Goal: Task Accomplishment & Management: Manage account settings

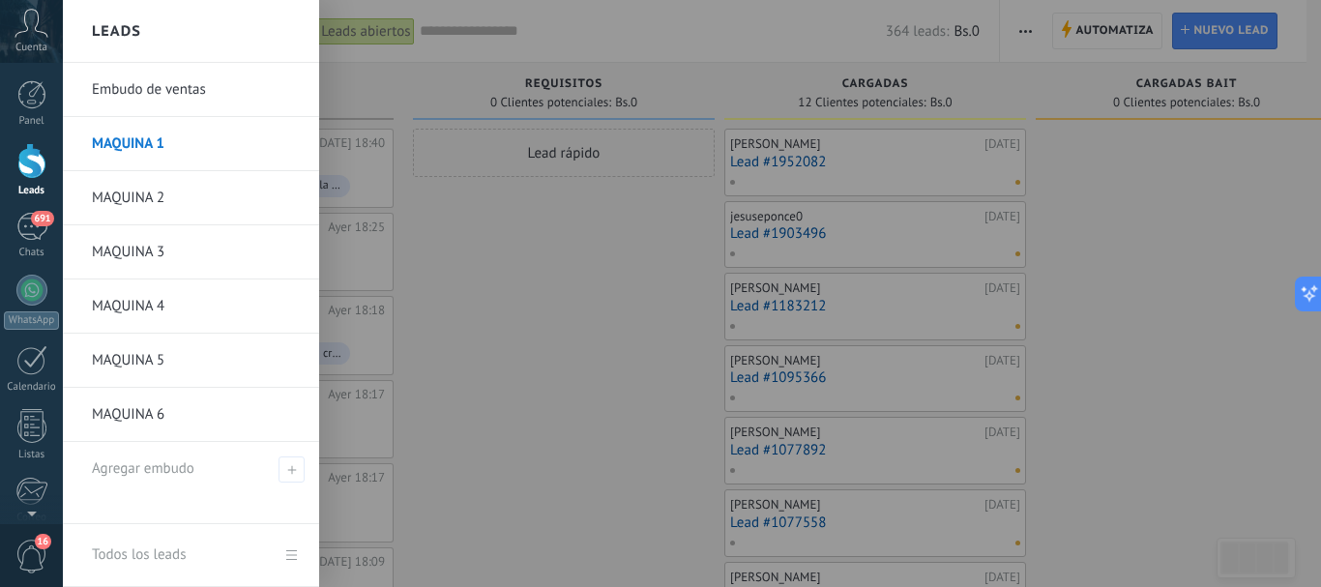
click at [29, 168] on div at bounding box center [31, 161] width 29 height 36
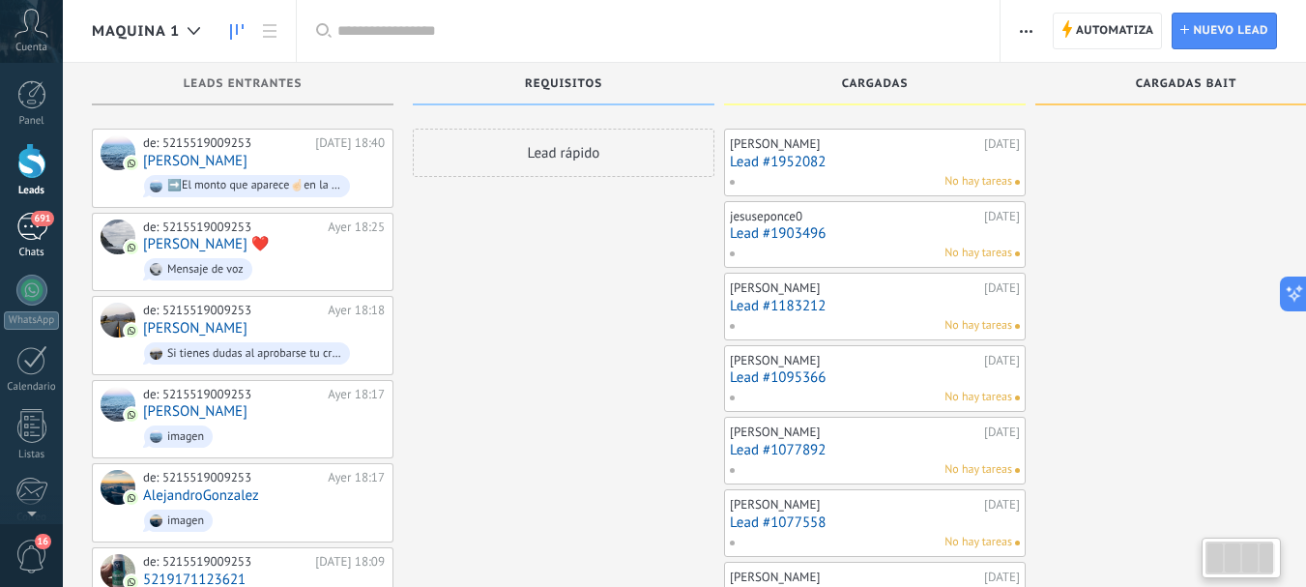
click at [31, 227] on div "691" at bounding box center [31, 227] width 31 height 28
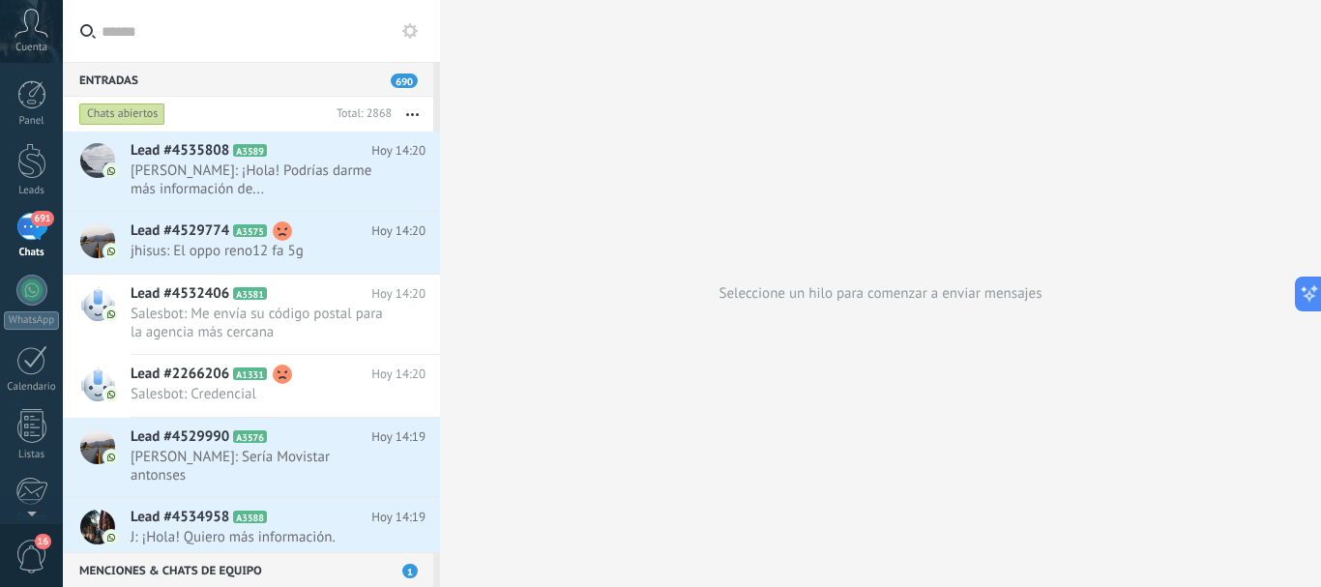
click at [136, 25] on input "text" at bounding box center [263, 31] width 323 height 62
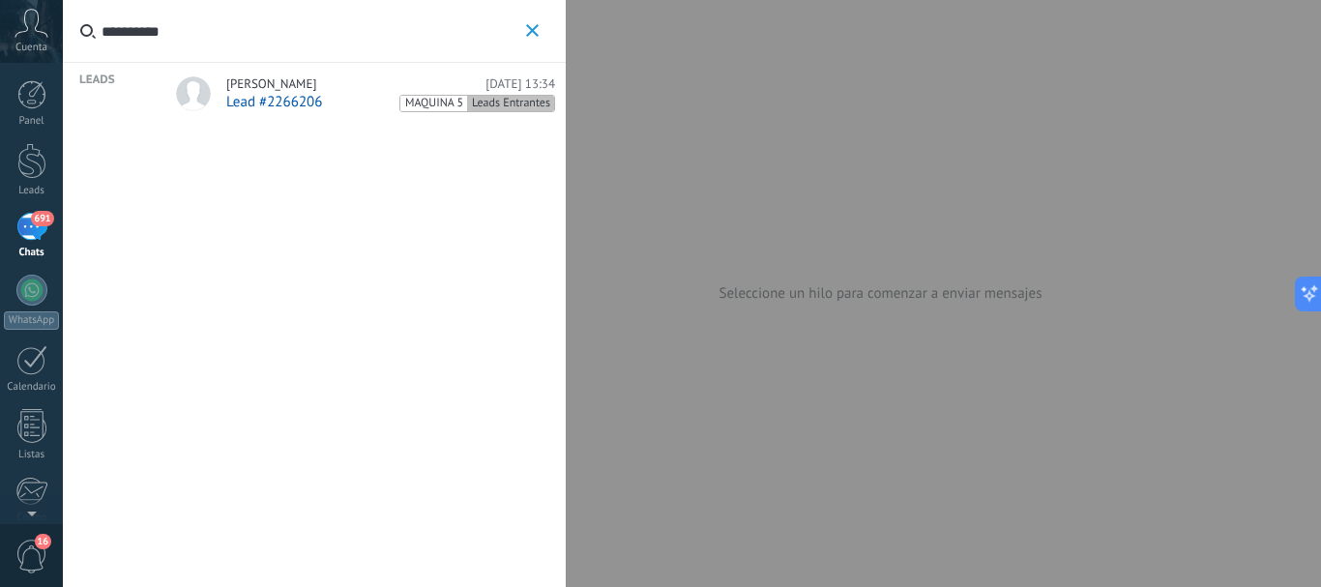
type input "**********"
click at [315, 98] on span "Lead #2266206" at bounding box center [274, 102] width 96 height 18
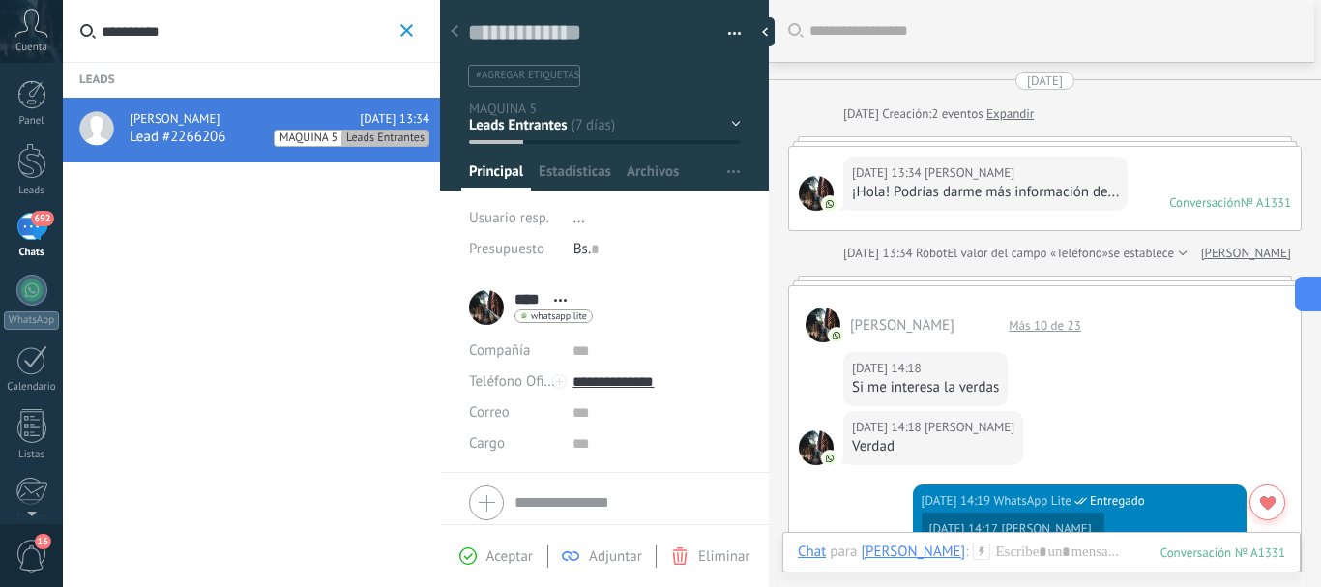
click at [1055, 322] on div "Más 10 de 23" at bounding box center [1045, 325] width 92 height 16
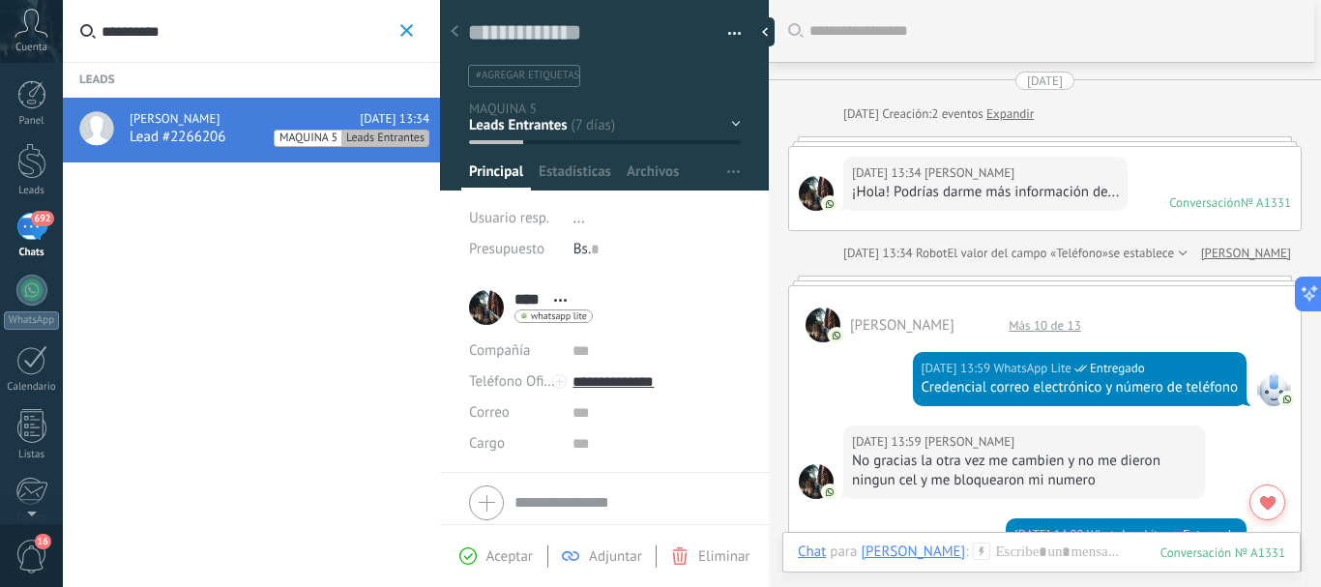
click at [1060, 329] on div "Más 10 de 13" at bounding box center [1045, 325] width 92 height 16
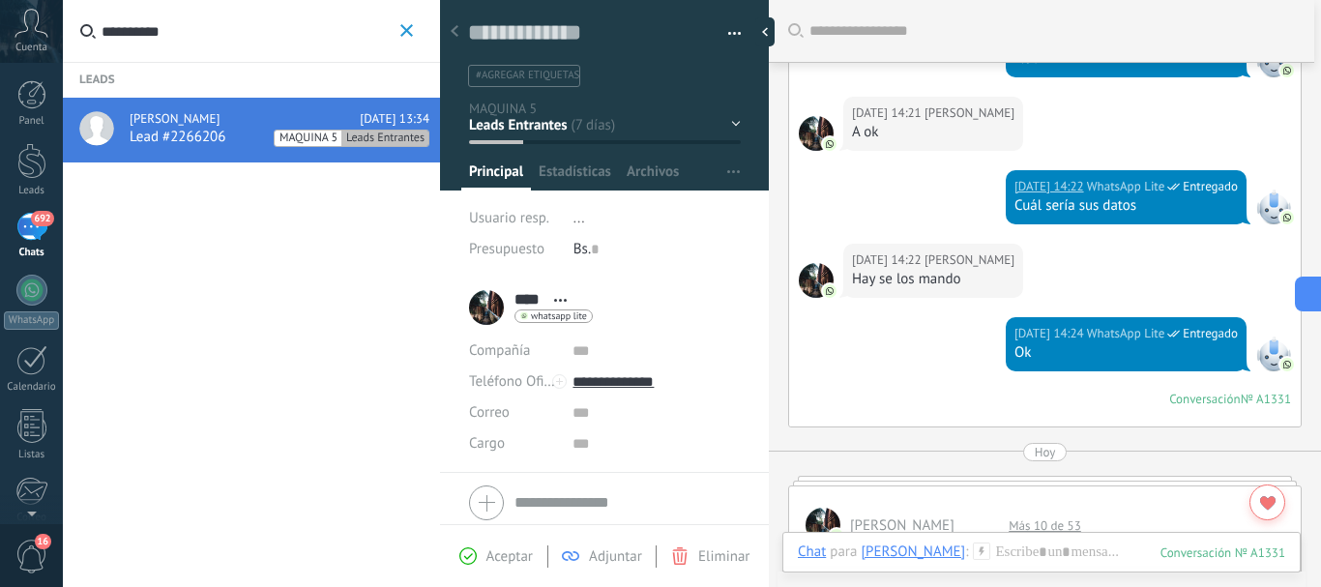
scroll to position [3422, 0]
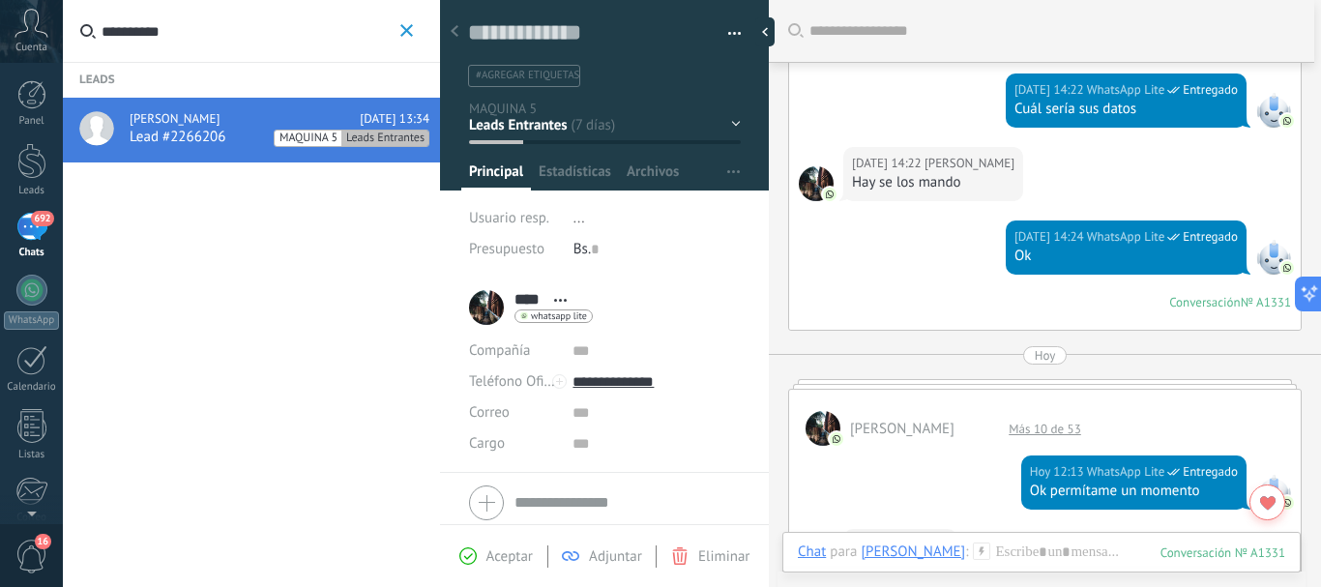
click at [1037, 437] on div "Más 10 de 53" at bounding box center [1045, 429] width 92 height 16
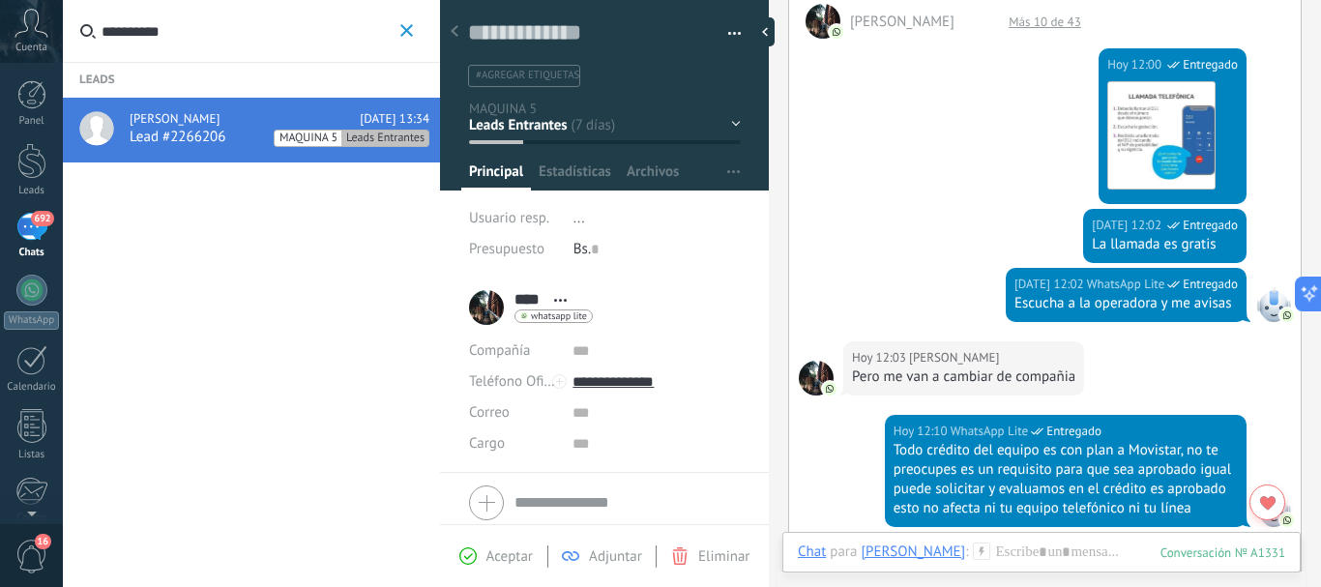
scroll to position [3539, 0]
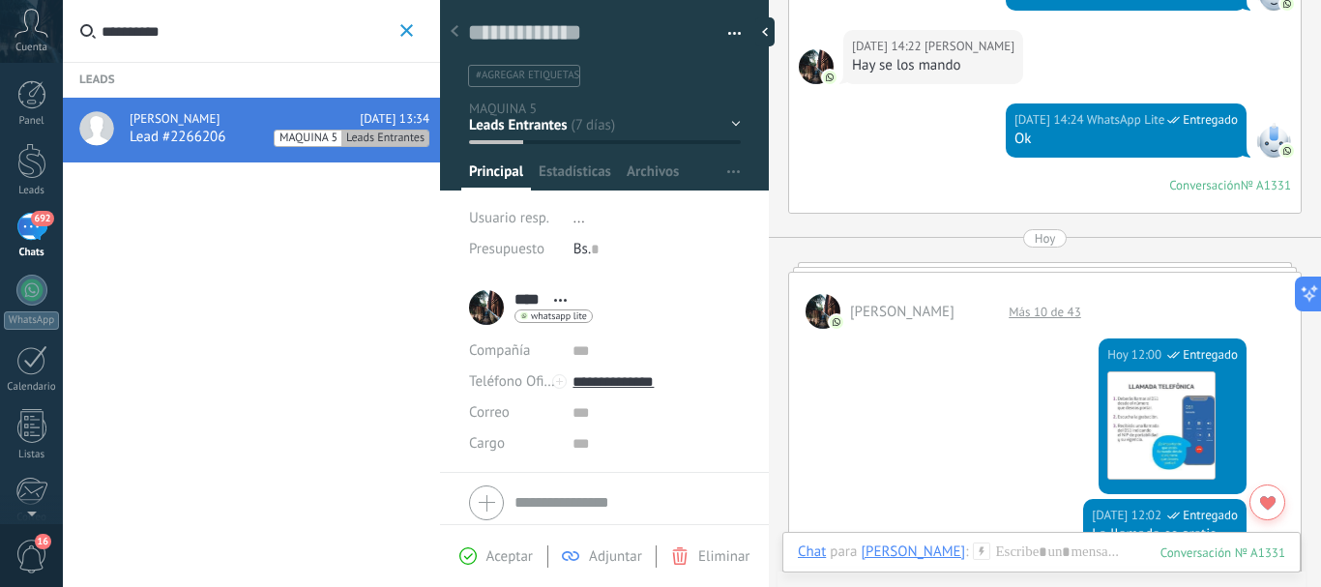
click at [1062, 320] on div "Más 10 de 43" at bounding box center [1045, 312] width 92 height 16
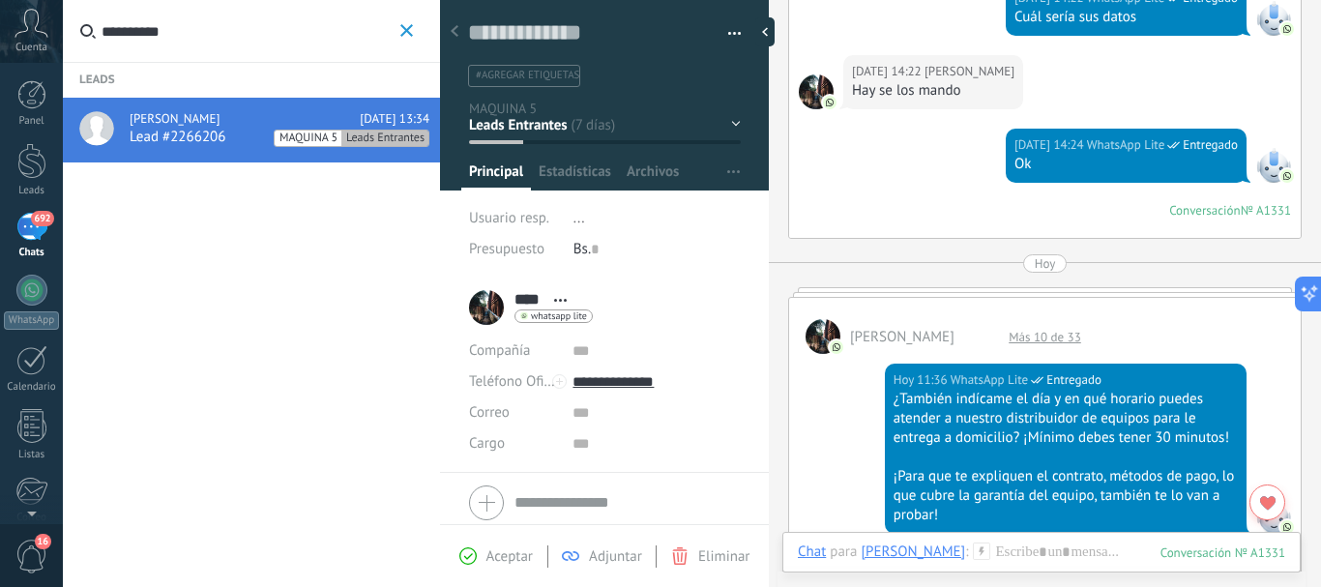
scroll to position [3486, 0]
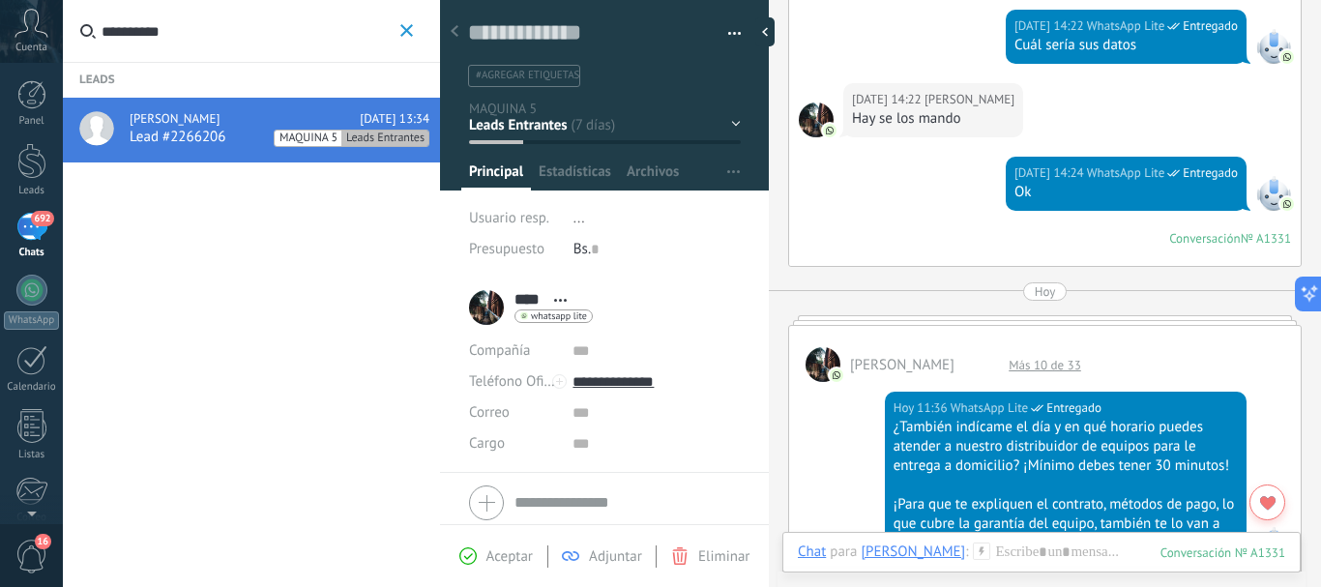
click at [1062, 373] on div "Más 10 de 33" at bounding box center [1045, 365] width 92 height 16
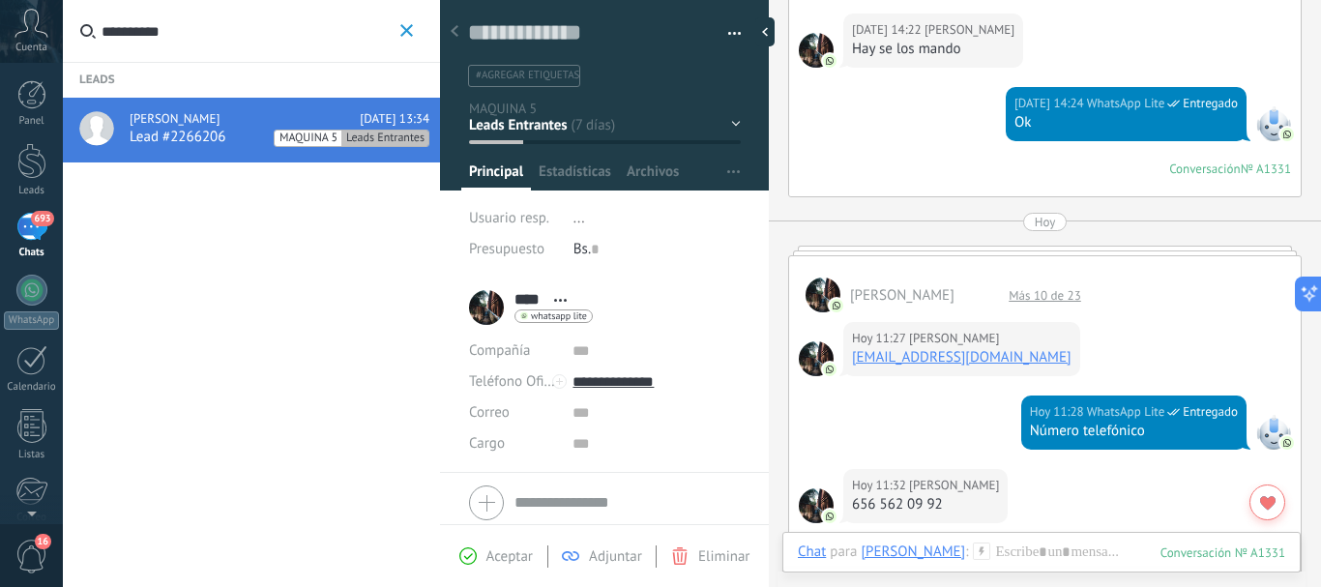
scroll to position [3544, 0]
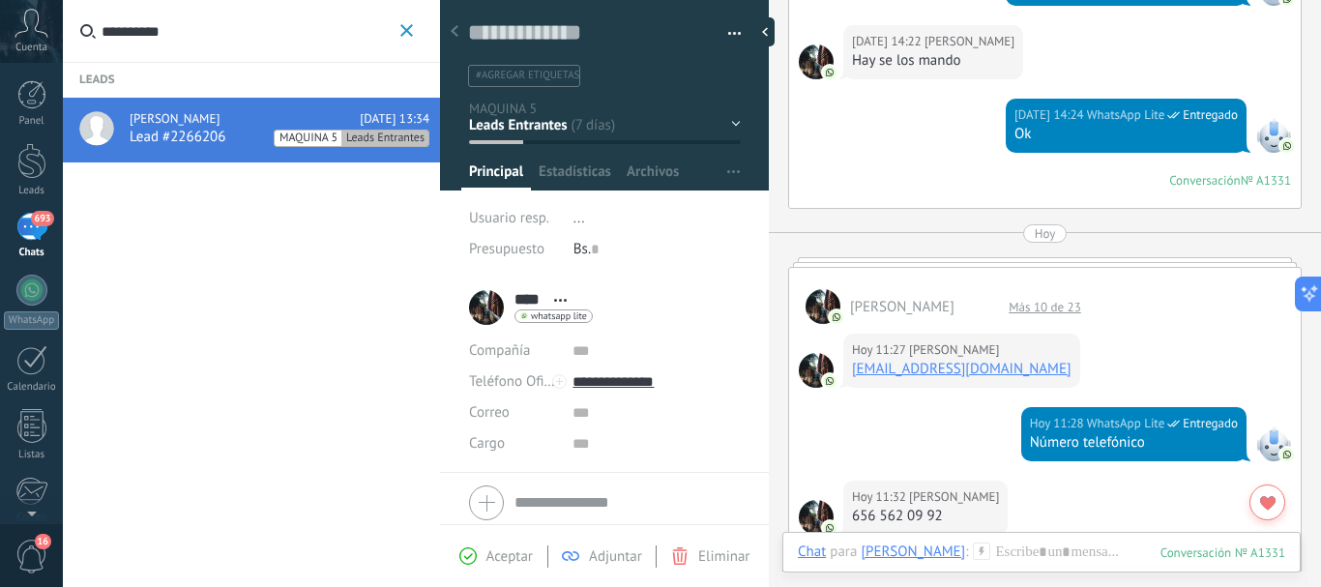
click at [1058, 315] on div "Más 10 de 23" at bounding box center [1045, 307] width 92 height 16
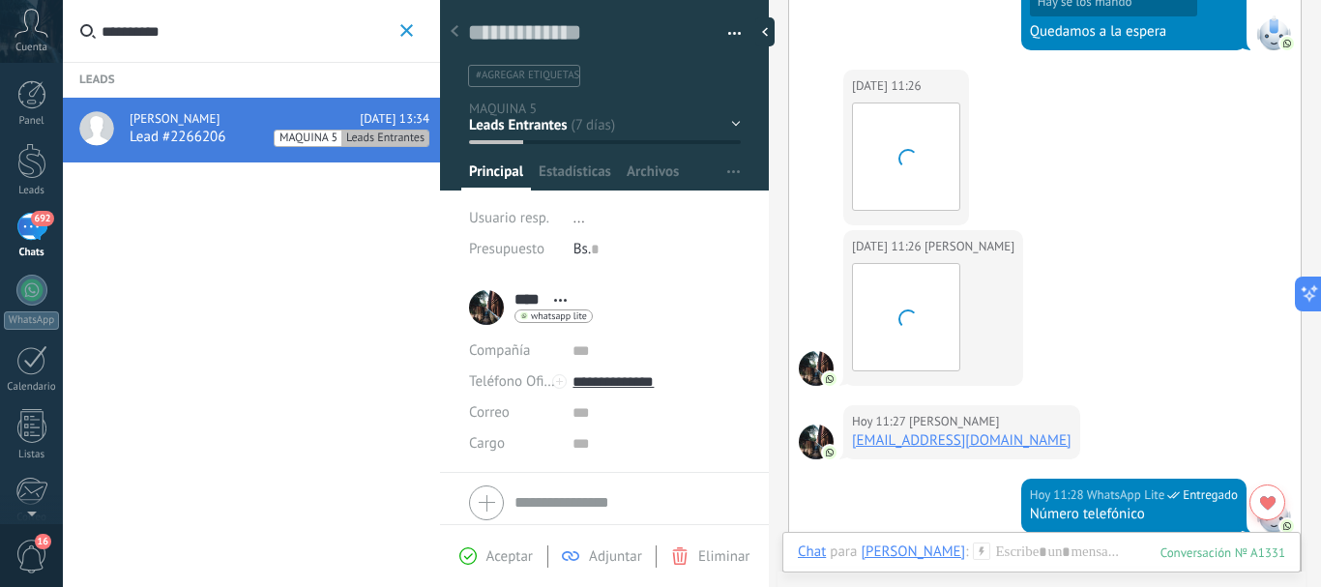
scroll to position [4414, 0]
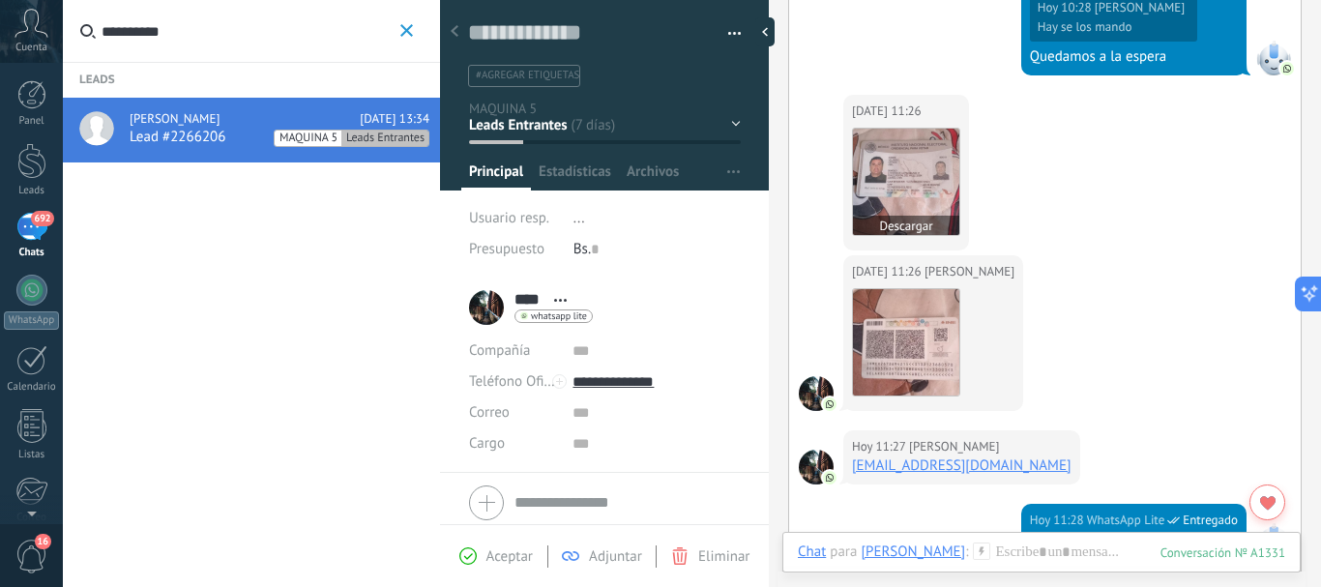
click at [865, 201] on img at bounding box center [906, 182] width 106 height 106
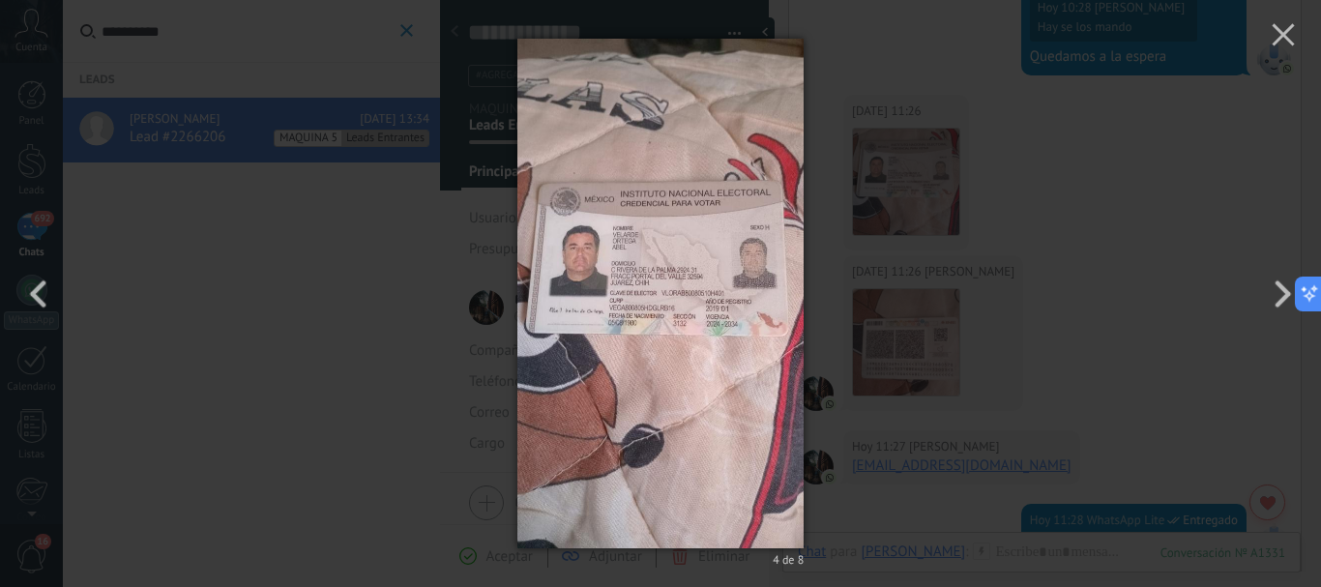
click at [667, 294] on img at bounding box center [660, 293] width 286 height 587
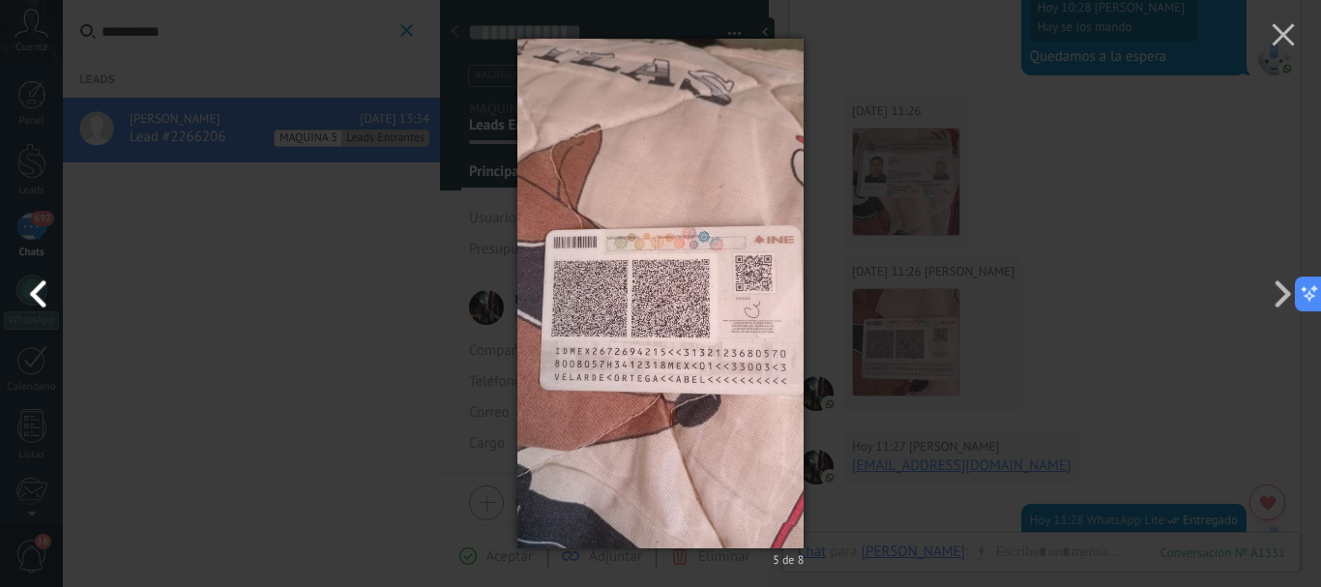
click at [52, 280] on button "button" at bounding box center [43, 294] width 87 height 106
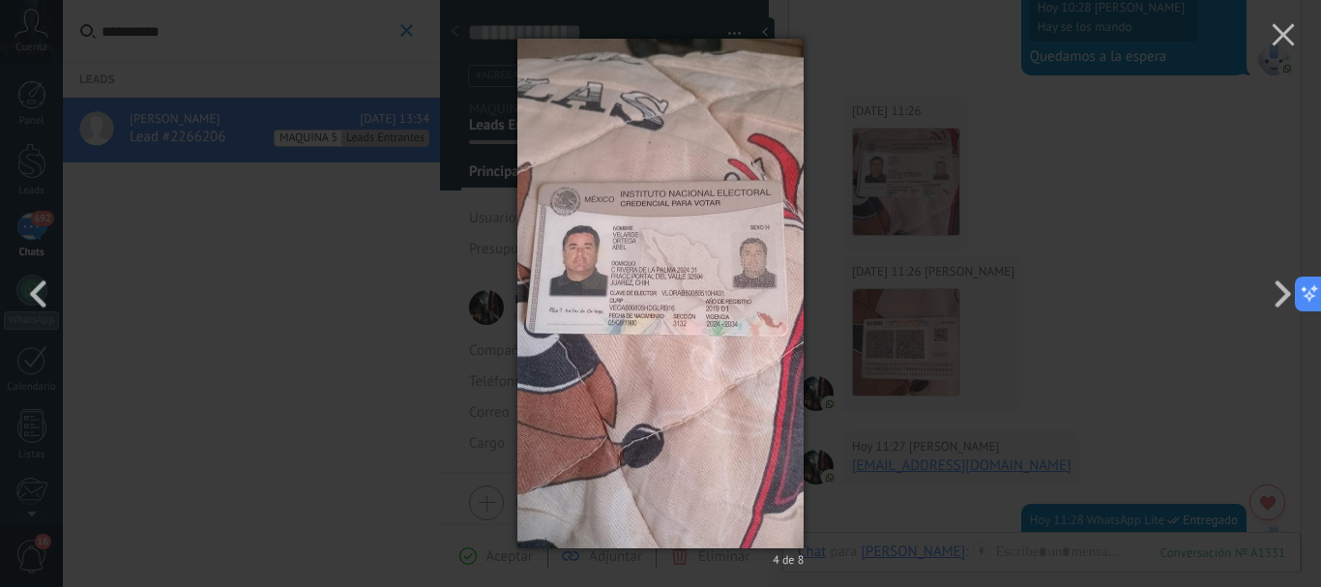
click at [591, 235] on img at bounding box center [660, 293] width 286 height 587
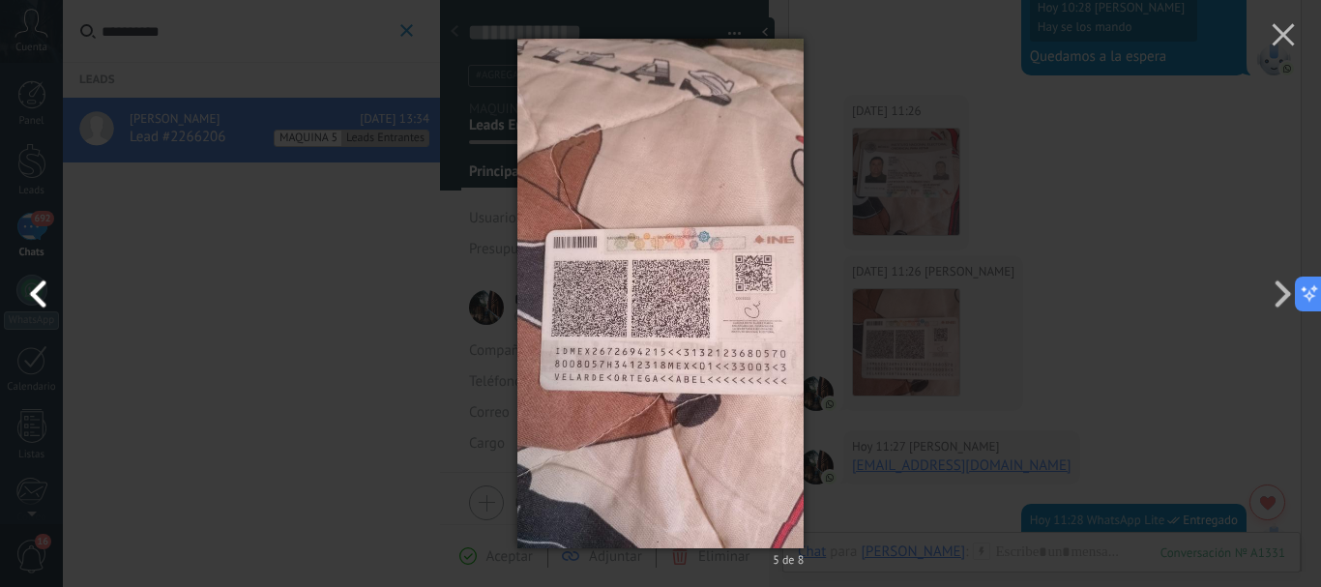
click at [43, 278] on button "button" at bounding box center [43, 294] width 87 height 106
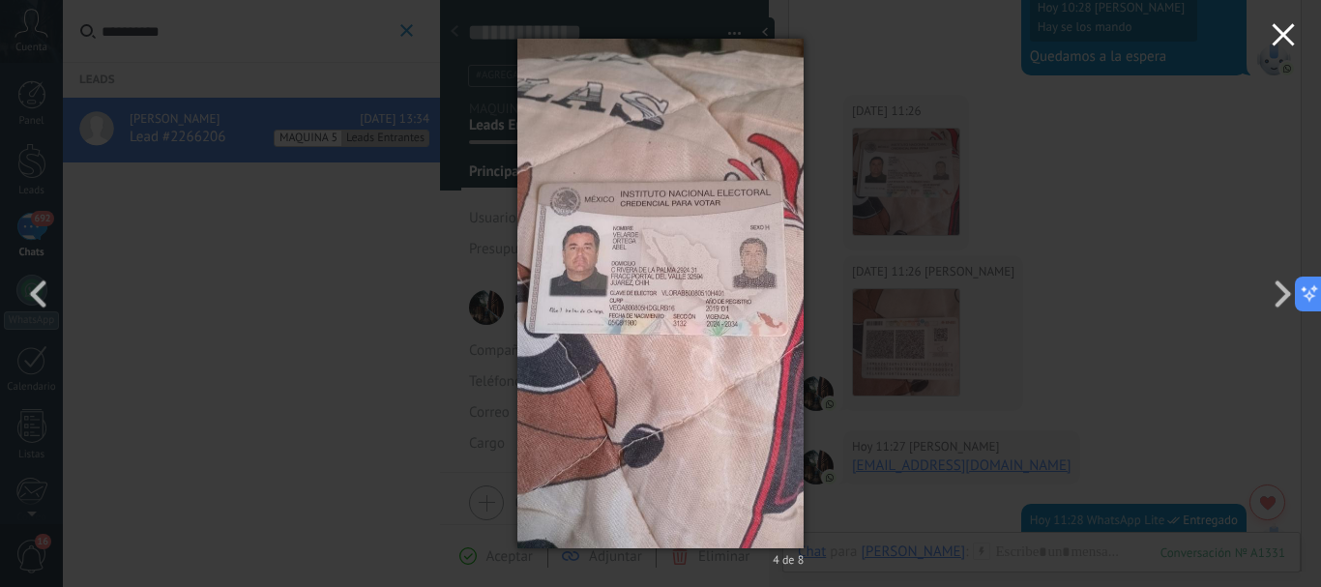
click at [1289, 36] on icon "button" at bounding box center [1282, 34] width 23 height 23
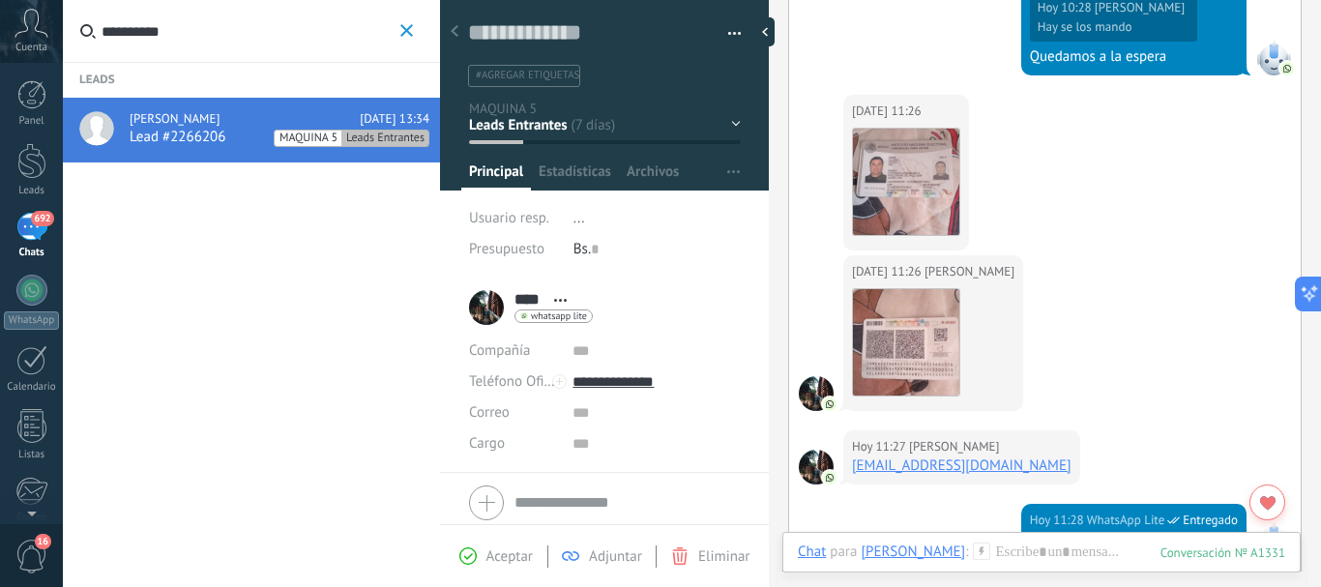
click at [400, 34] on icon "button" at bounding box center [406, 30] width 13 height 13
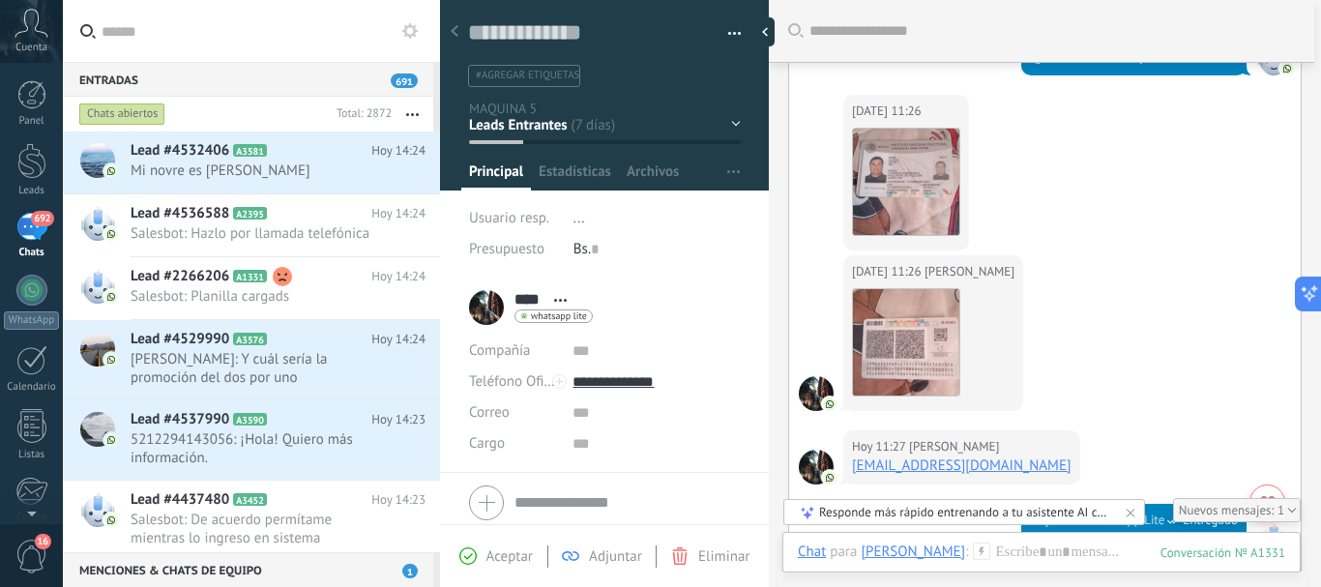
scroll to position [4477, 0]
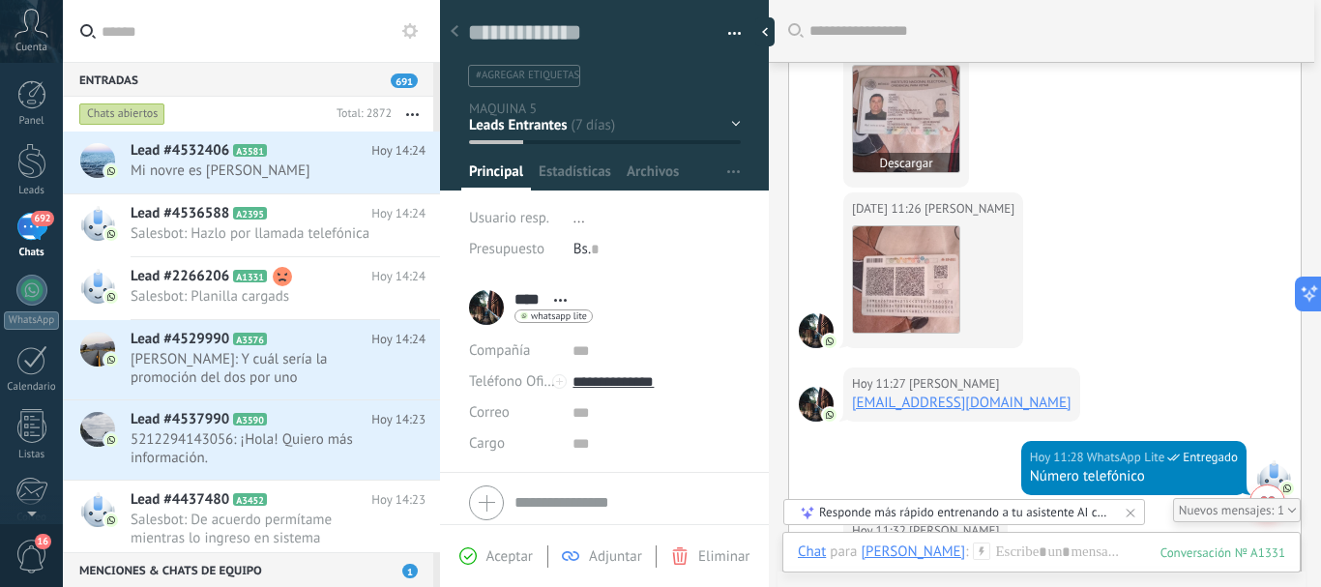
click at [931, 171] on img at bounding box center [906, 119] width 106 height 106
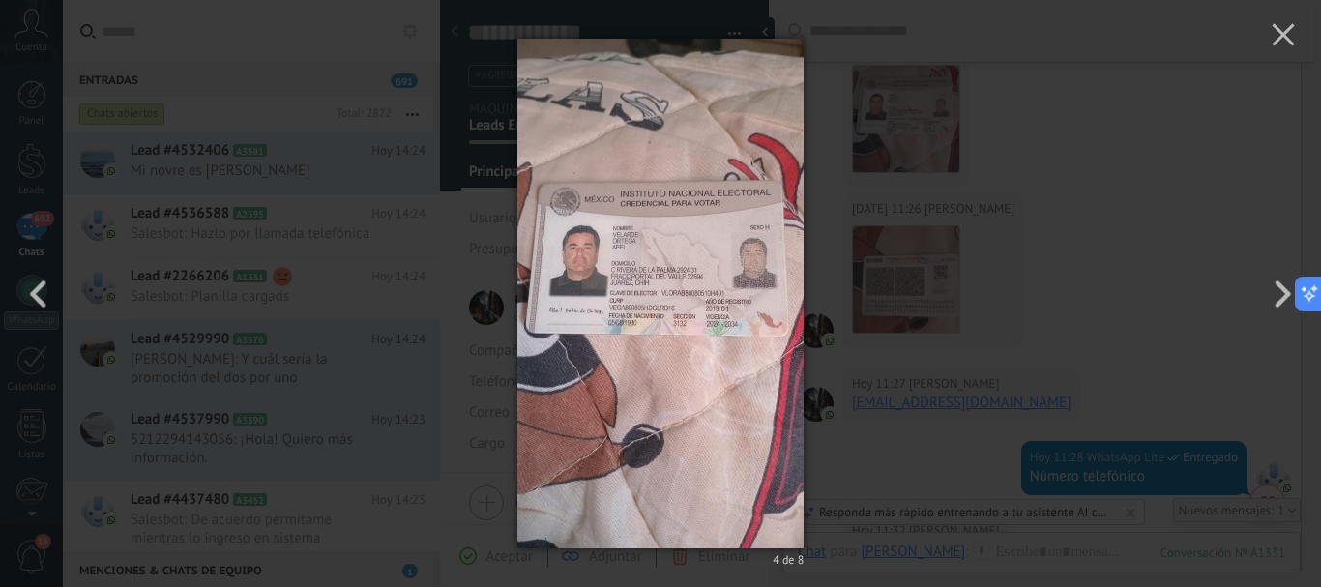
click at [629, 177] on img at bounding box center [660, 293] width 286 height 587
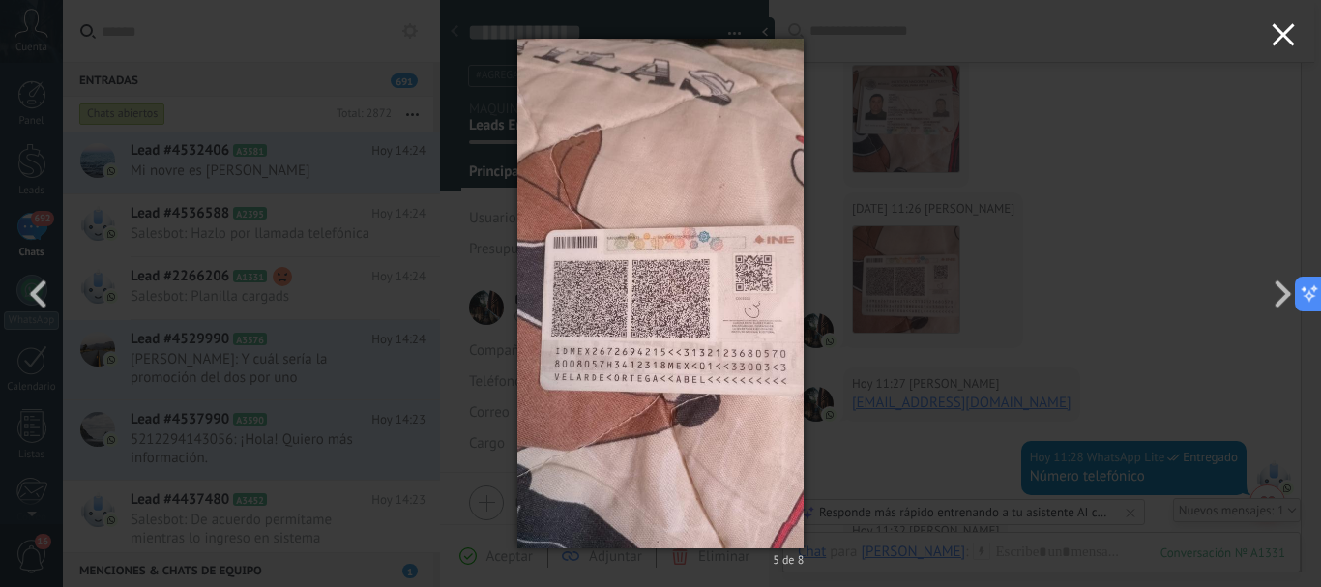
click at [1292, 42] on icon "button" at bounding box center [1282, 34] width 23 height 23
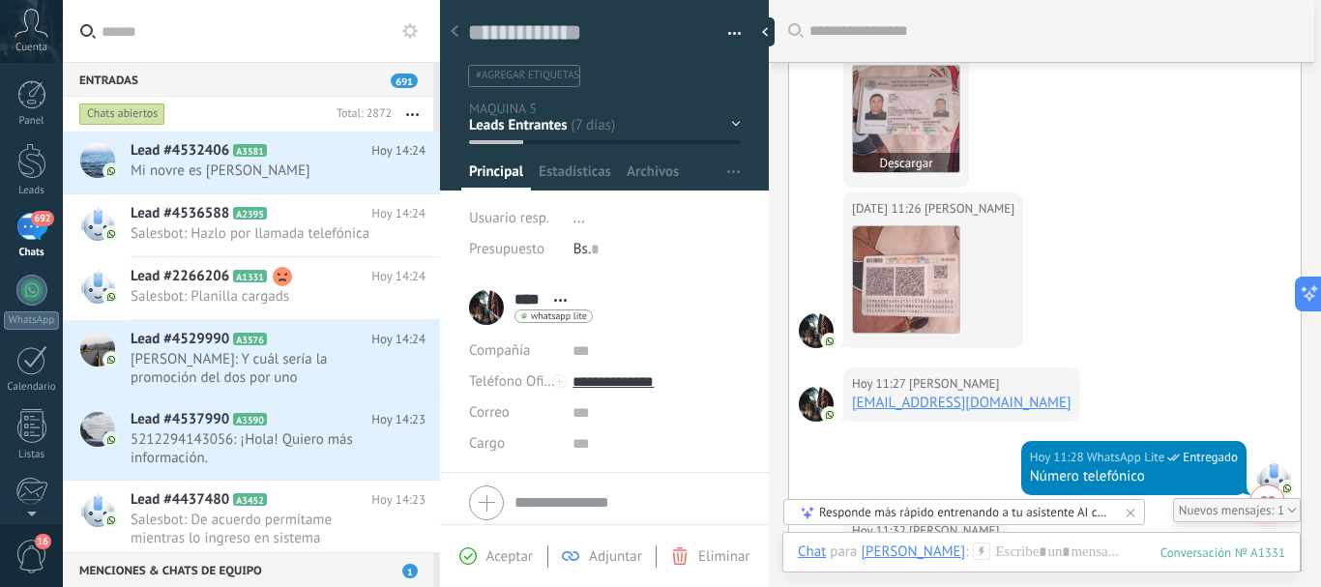
click at [915, 172] on button "Descargar" at bounding box center [906, 162] width 106 height 19
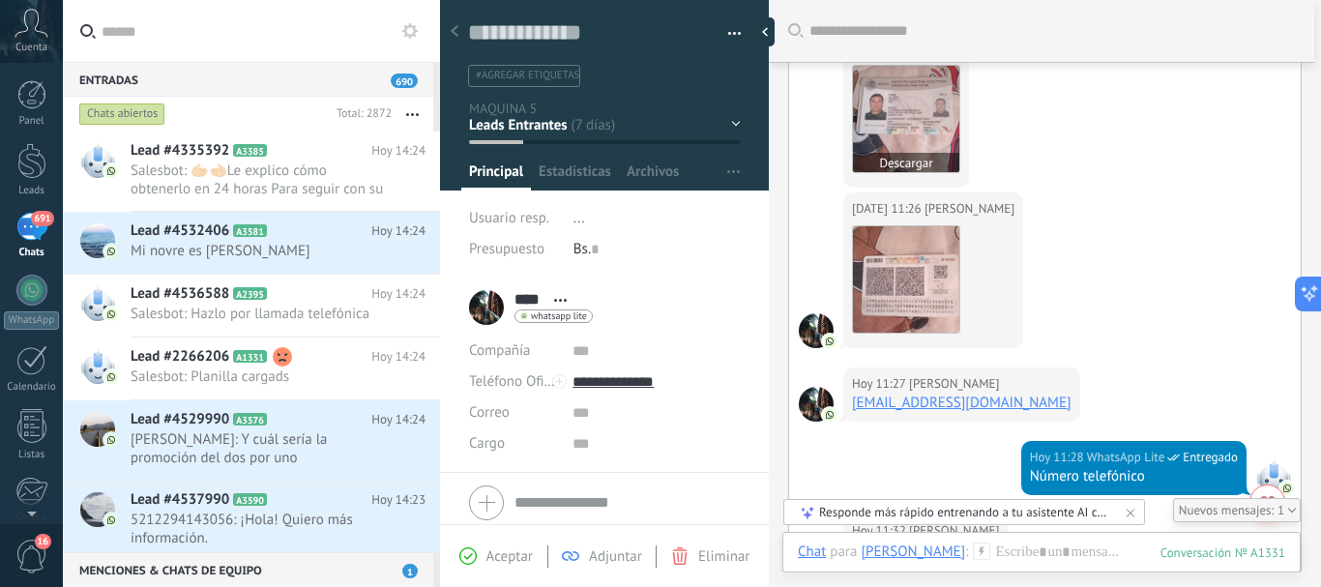
click at [913, 172] on button "Descargar" at bounding box center [906, 162] width 106 height 19
click at [891, 138] on img at bounding box center [906, 119] width 106 height 106
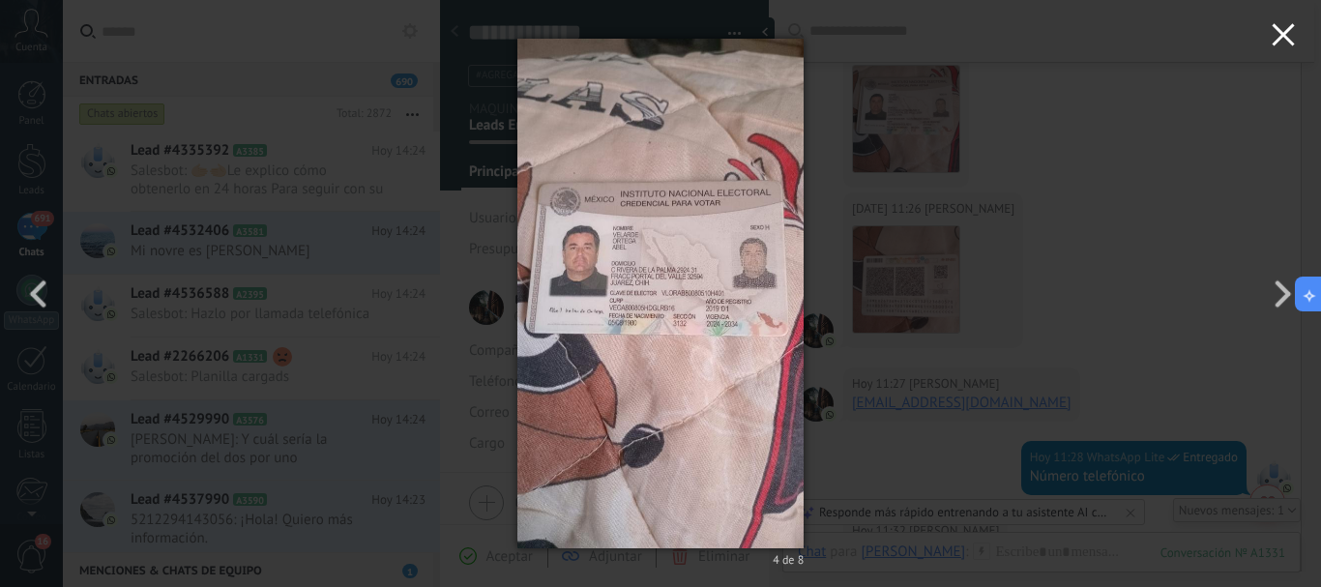
click at [1290, 39] on icon "button" at bounding box center [1282, 34] width 23 height 23
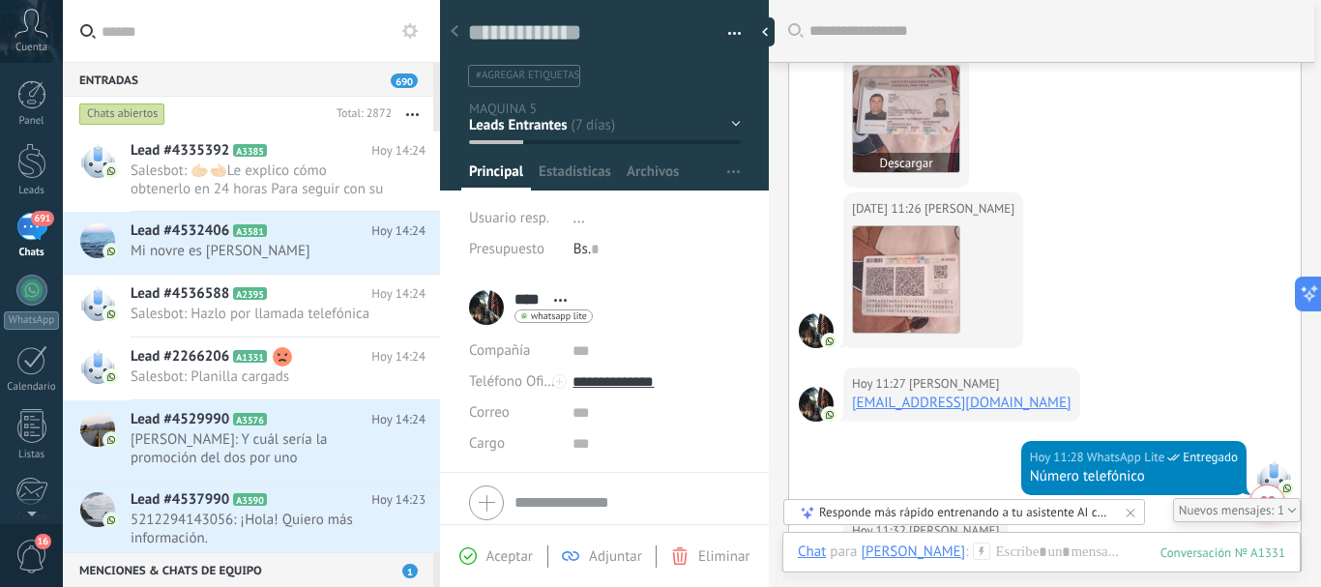
click at [894, 127] on img at bounding box center [906, 119] width 106 height 106
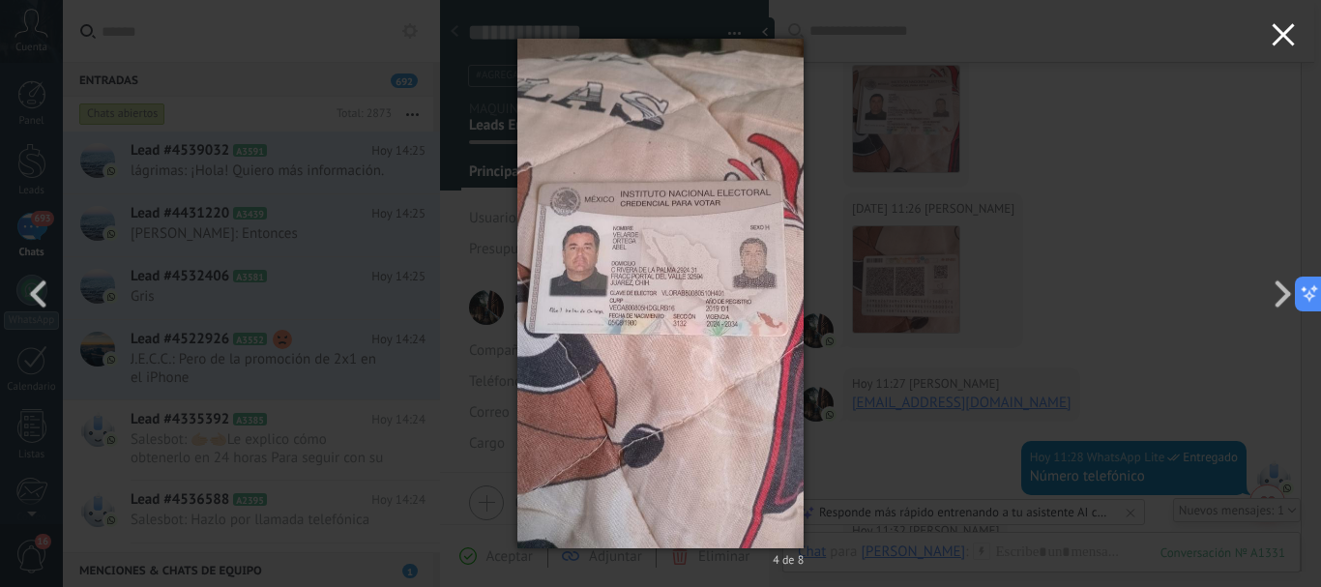
click at [1283, 31] on icon "button" at bounding box center [1282, 34] width 23 height 23
